Goal: Information Seeking & Learning: Learn about a topic

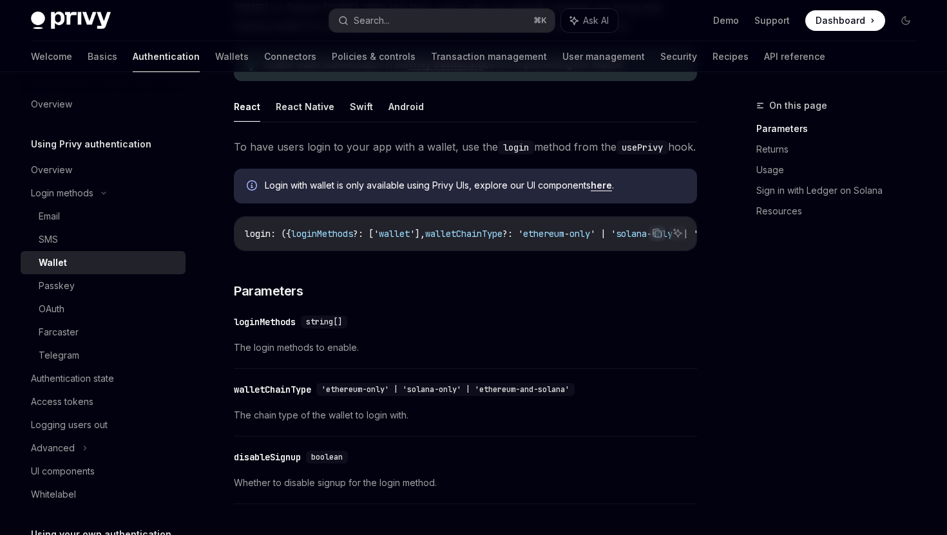
scroll to position [186, 0]
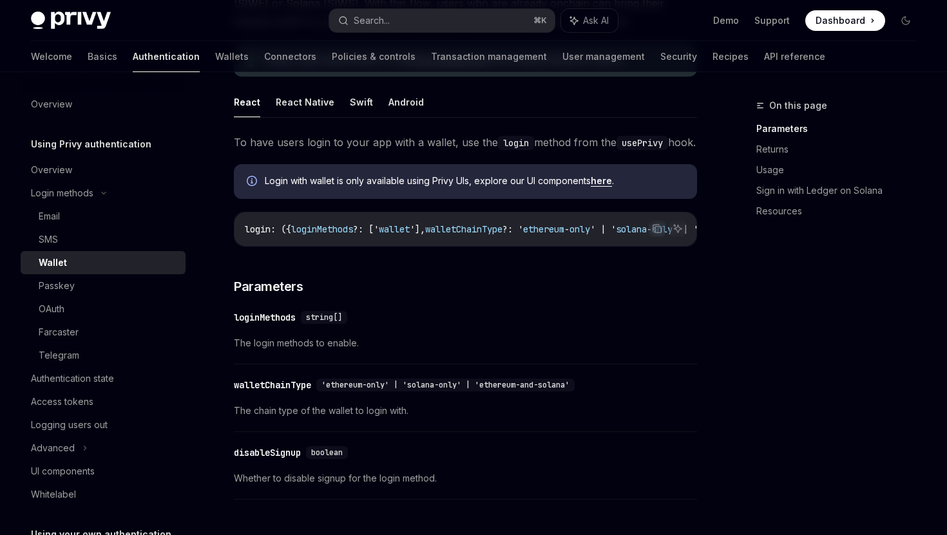
click at [611, 187] on link "here" at bounding box center [600, 181] width 21 height 12
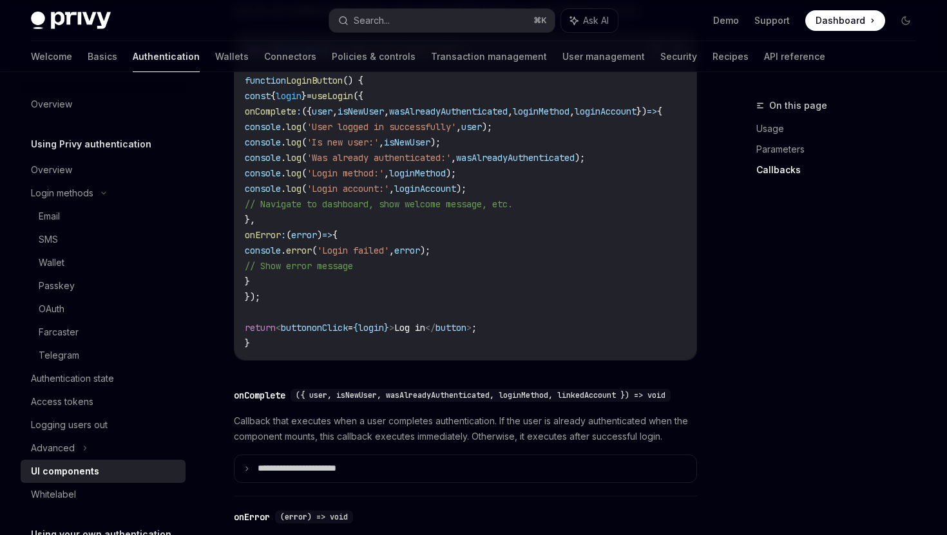
scroll to position [1918, 0]
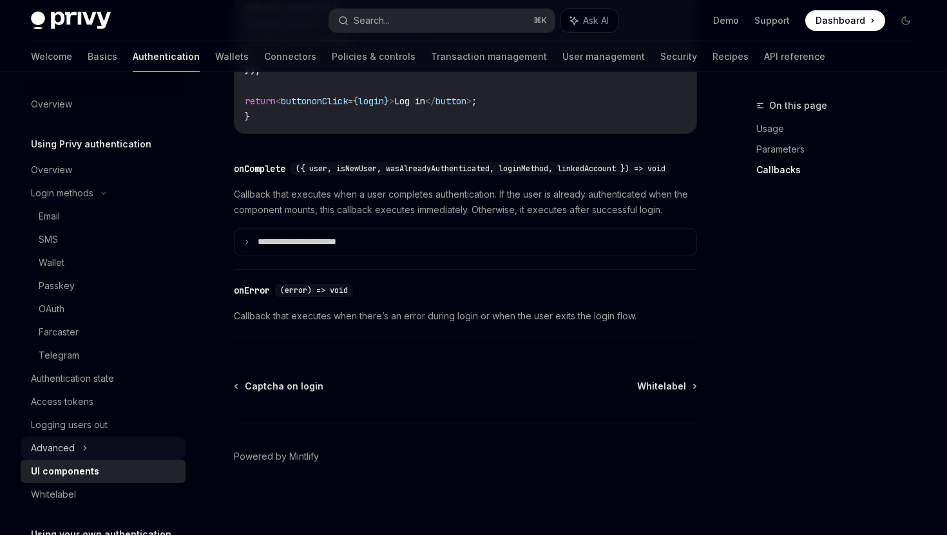
click at [60, 449] on div "Advanced" at bounding box center [53, 447] width 44 height 15
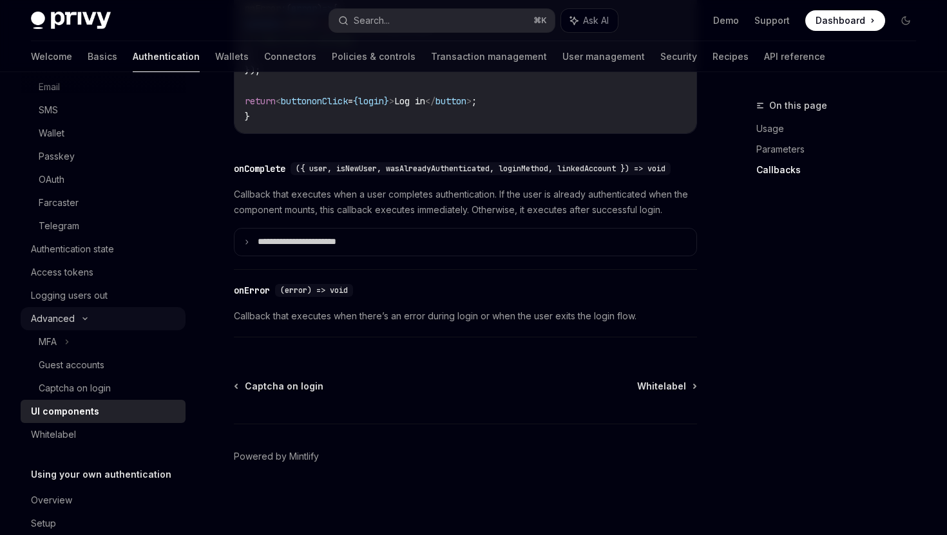
scroll to position [178, 0]
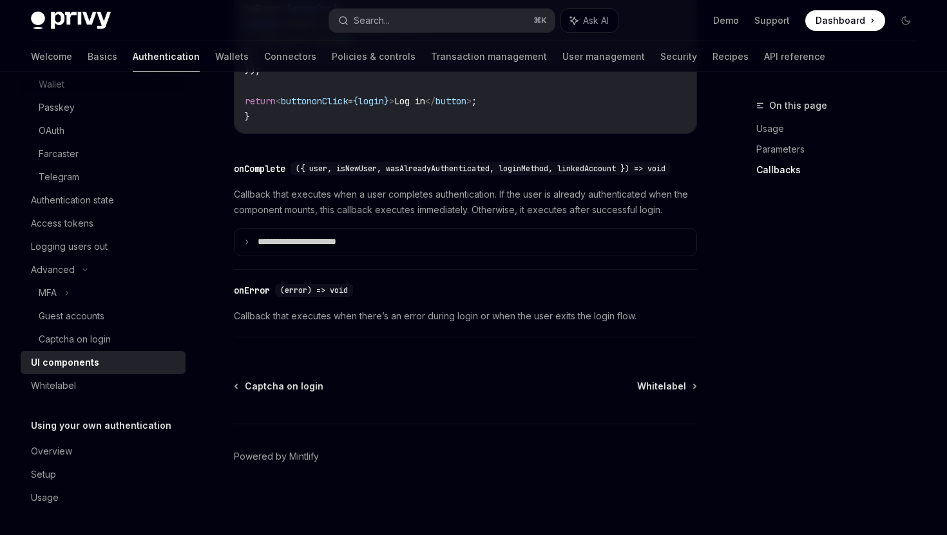
type textarea "*"
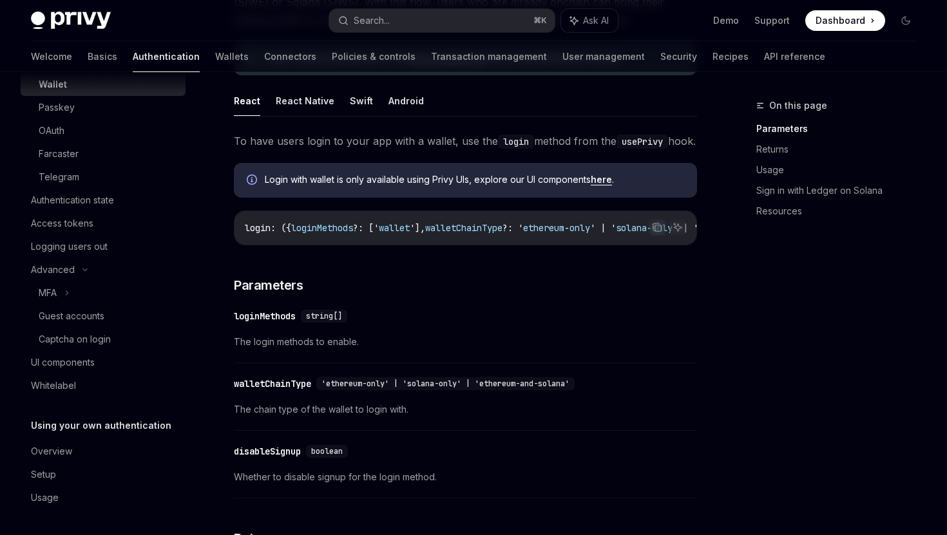
scroll to position [186, 0]
